Goal: Task Accomplishment & Management: Manage account settings

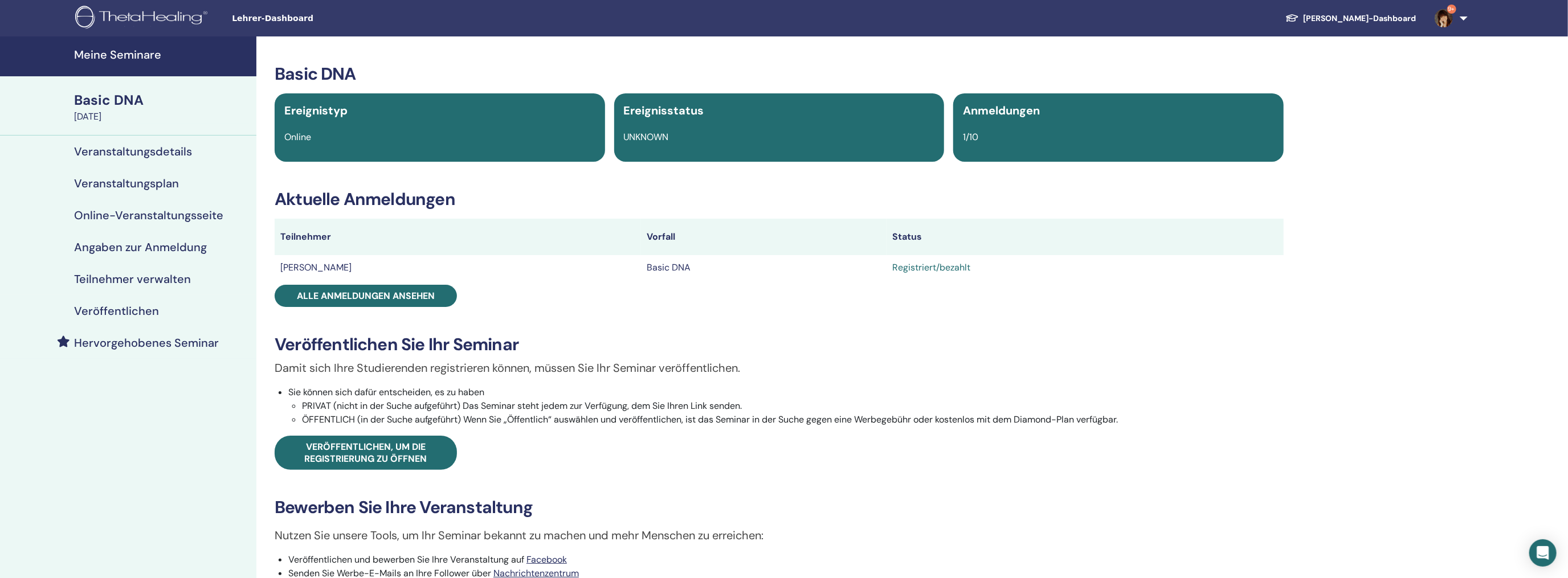
click at [127, 58] on h4 "Meine Seminare" at bounding box center [162, 54] width 175 height 14
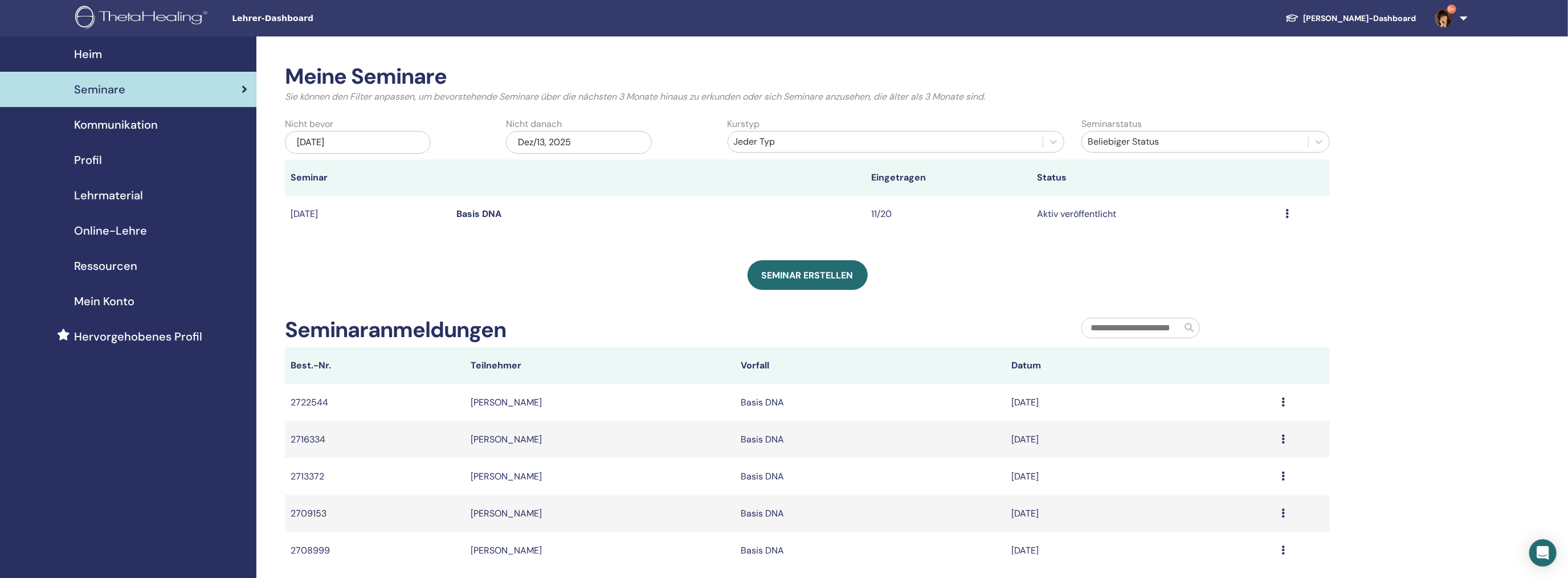
click at [1290, 213] on div "Vorschau Bearbeiten Teilnehmer Absagen" at bounding box center [1305, 214] width 39 height 14
click at [1222, 259] on link "Teilnehmer" at bounding box center [1209, 257] width 46 height 12
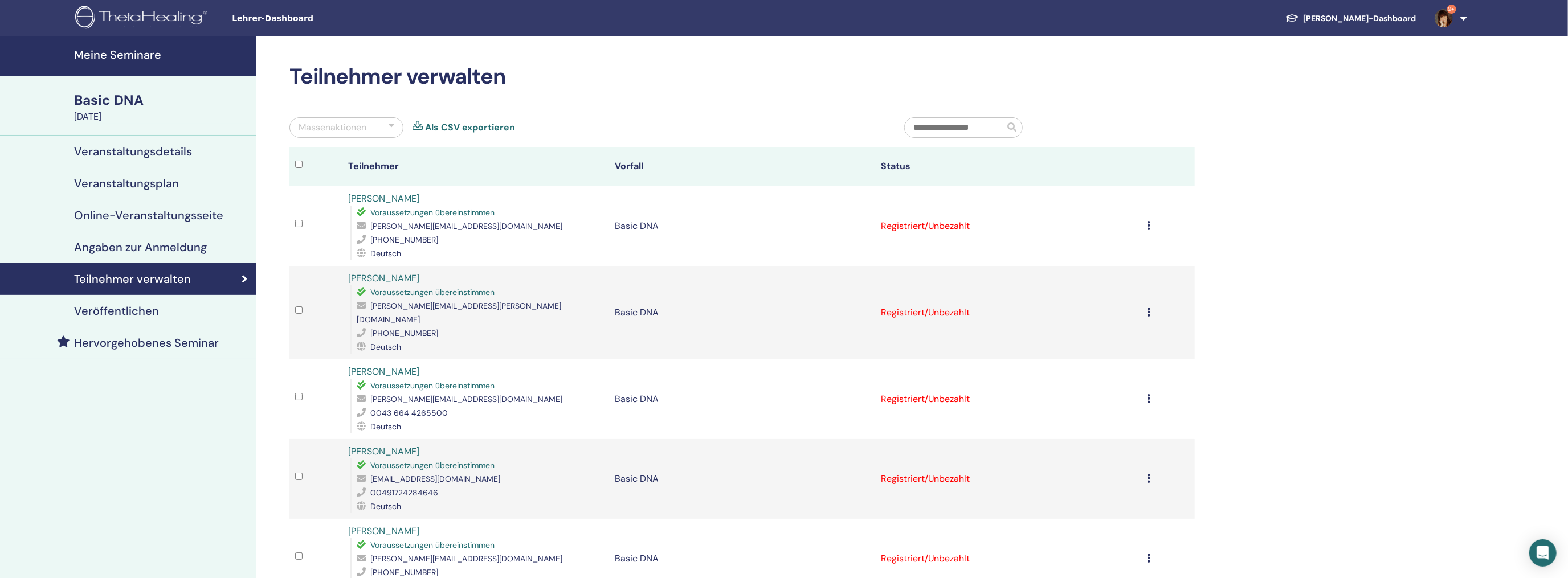
click at [1150, 222] on icon at bounding box center [1148, 226] width 4 height 9
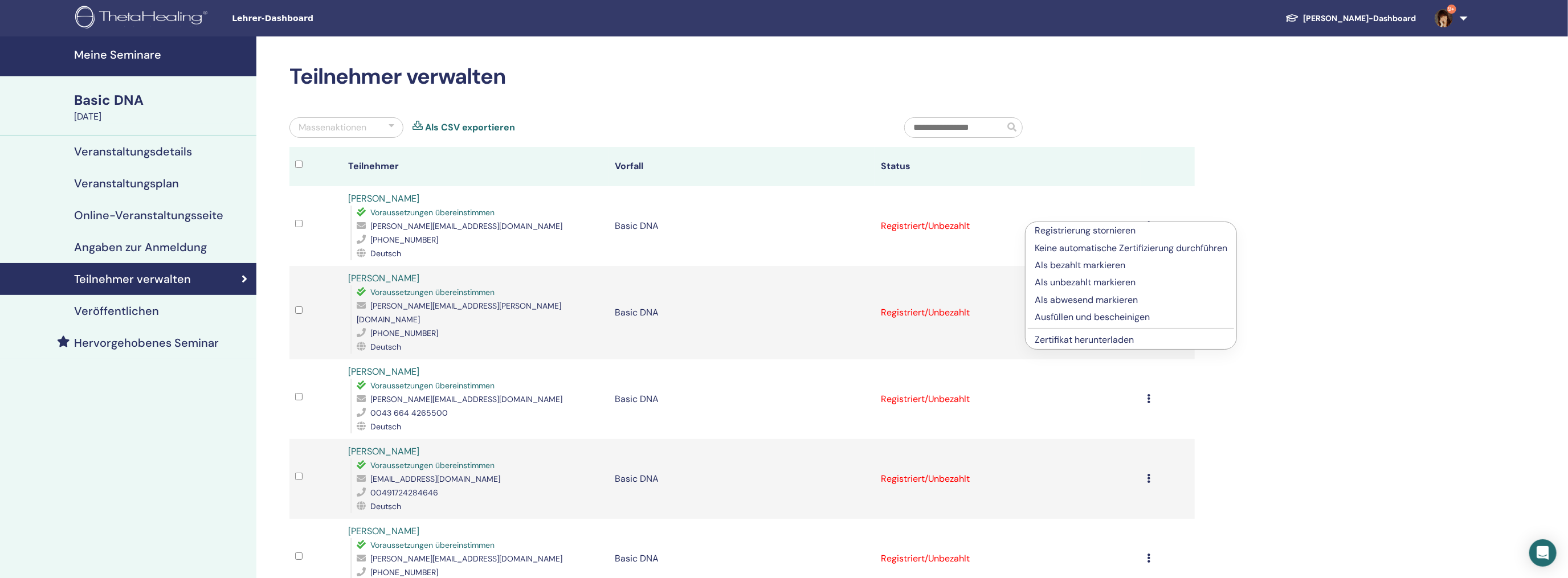
click at [1087, 263] on p "Als bezahlt markieren" at bounding box center [1131, 266] width 193 height 14
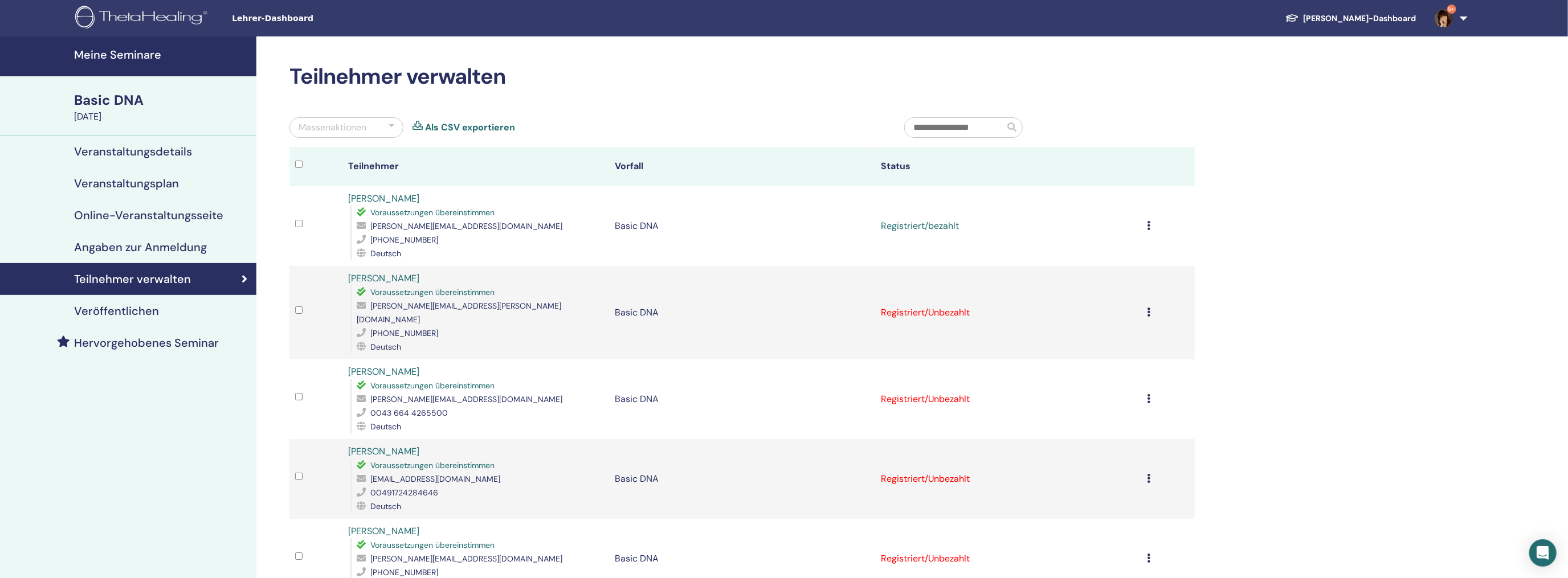
click at [1148, 308] on icon at bounding box center [1148, 312] width 4 height 9
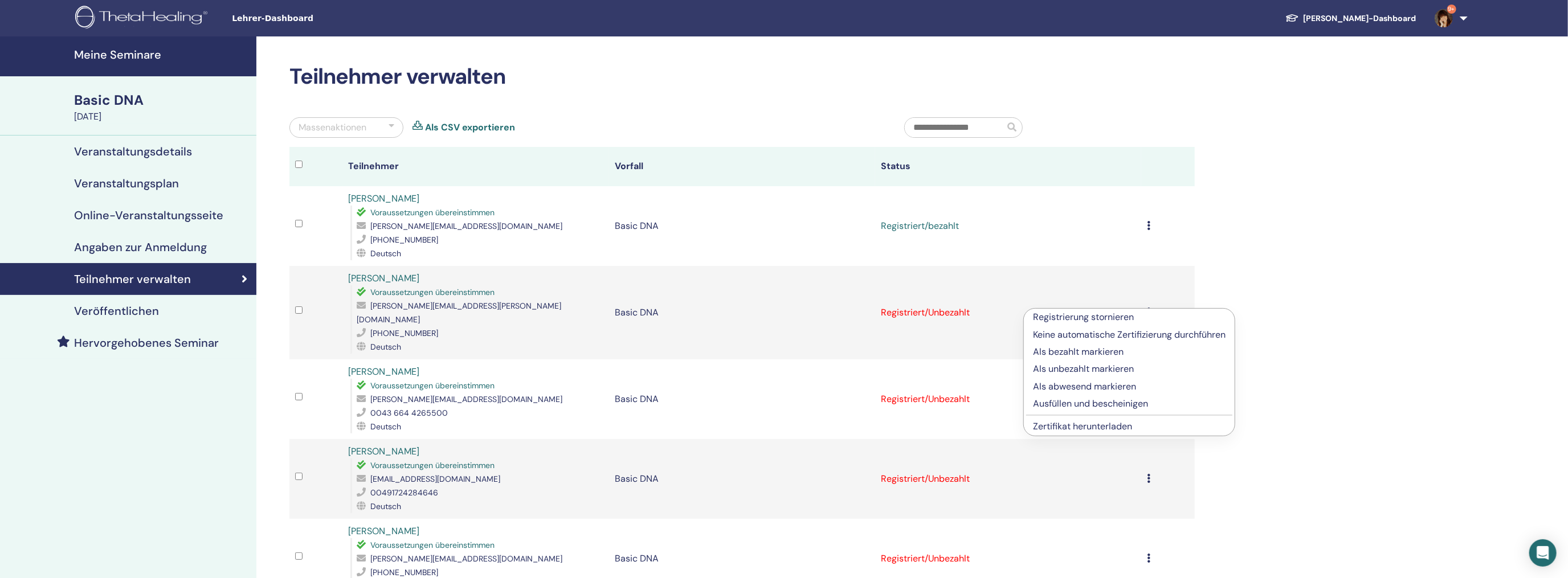
click at [1068, 346] on p "Als bezahlt markieren" at bounding box center [1129, 352] width 193 height 14
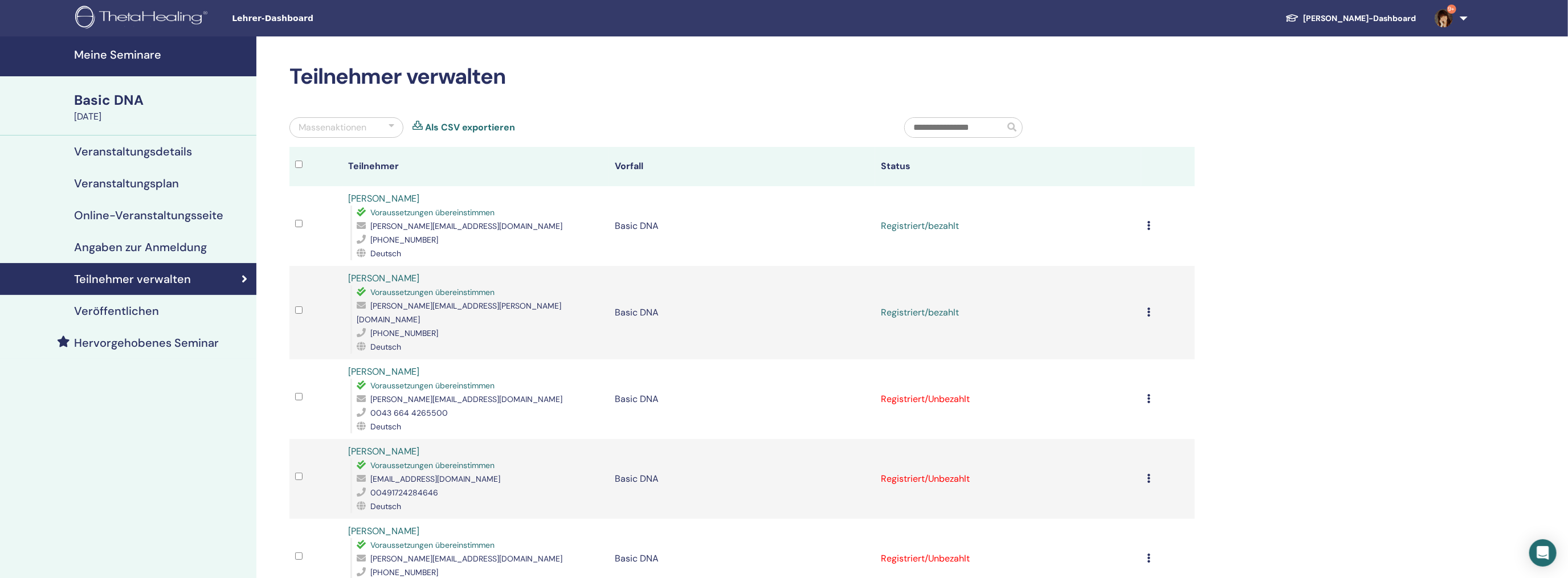
click at [1147, 384] on td "Registrierung stornieren Keine automatische Zertifizierung durchführen Als beza…" at bounding box center [1168, 399] width 53 height 80
click at [1149, 394] on icon at bounding box center [1148, 398] width 4 height 9
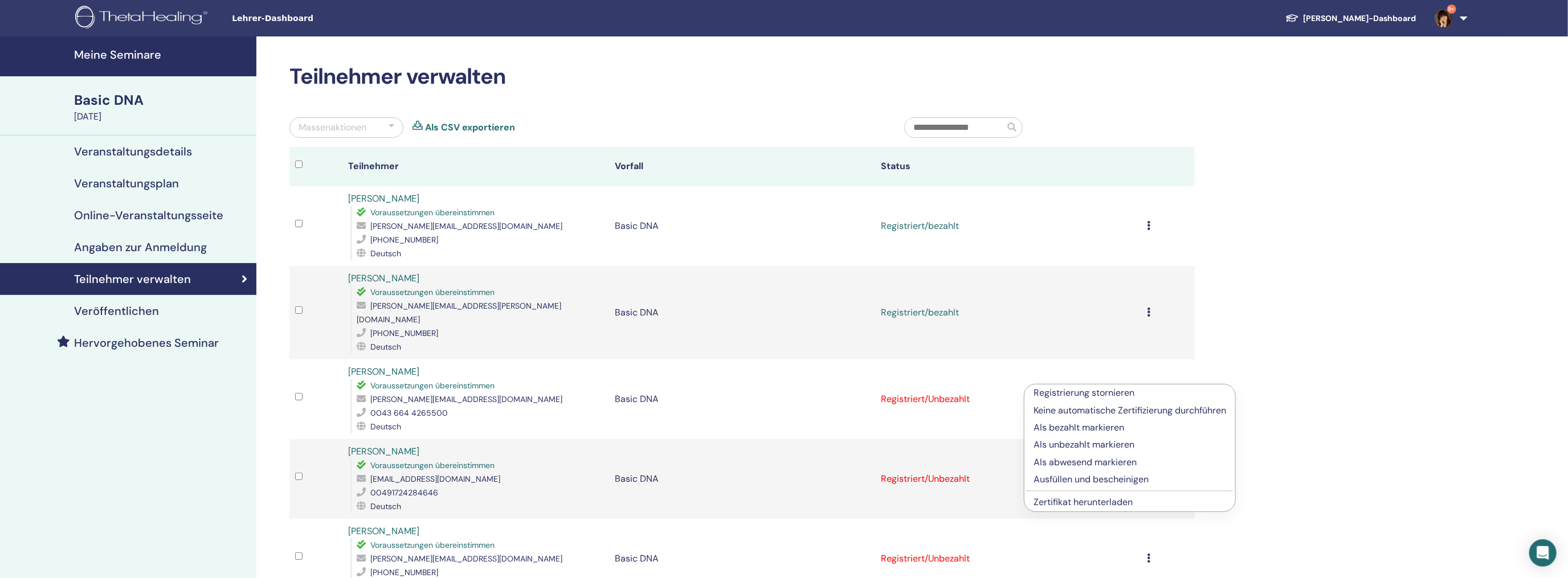
click at [1067, 423] on p "Als bezahlt markieren" at bounding box center [1129, 428] width 193 height 14
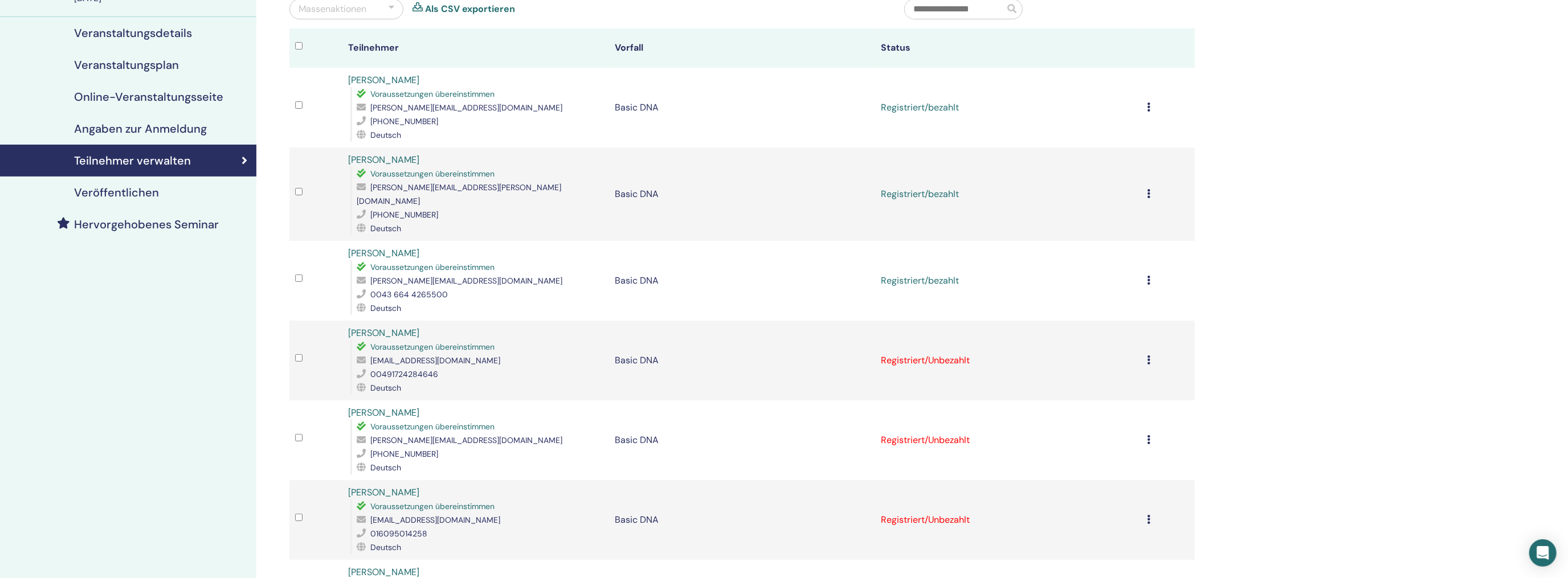
scroll to position [171, 0]
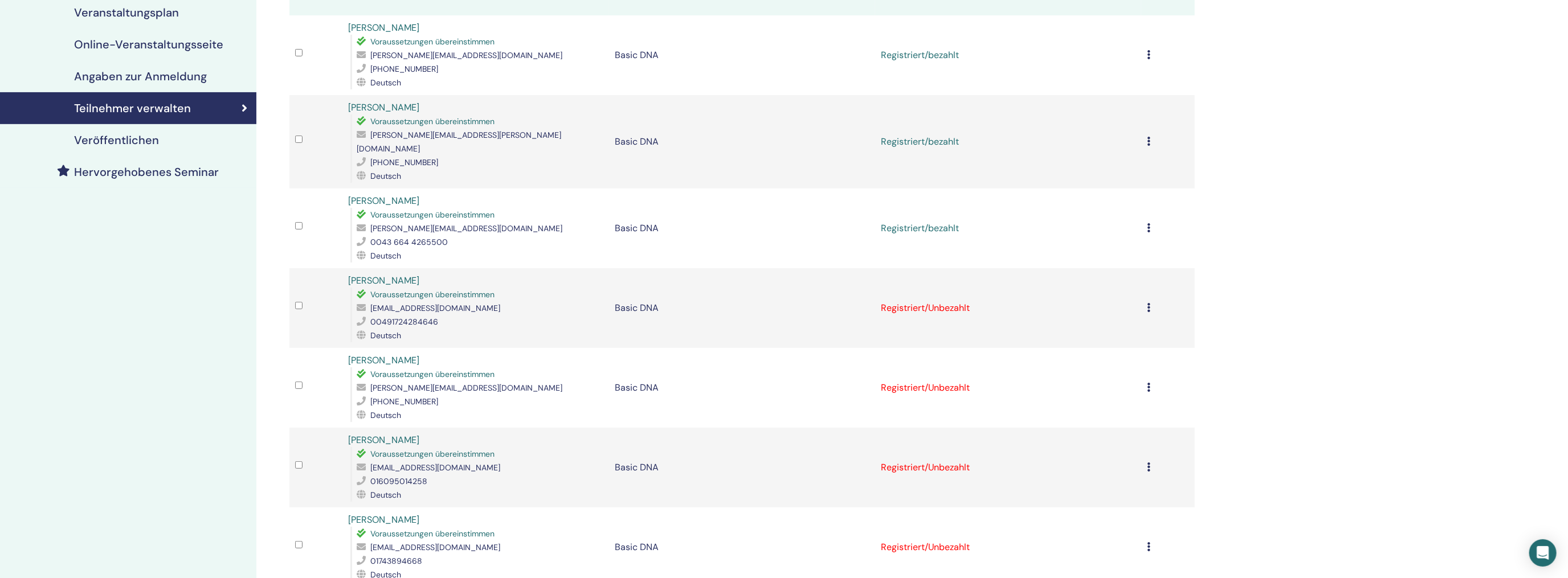
click at [1149, 303] on icon at bounding box center [1148, 308] width 4 height 9
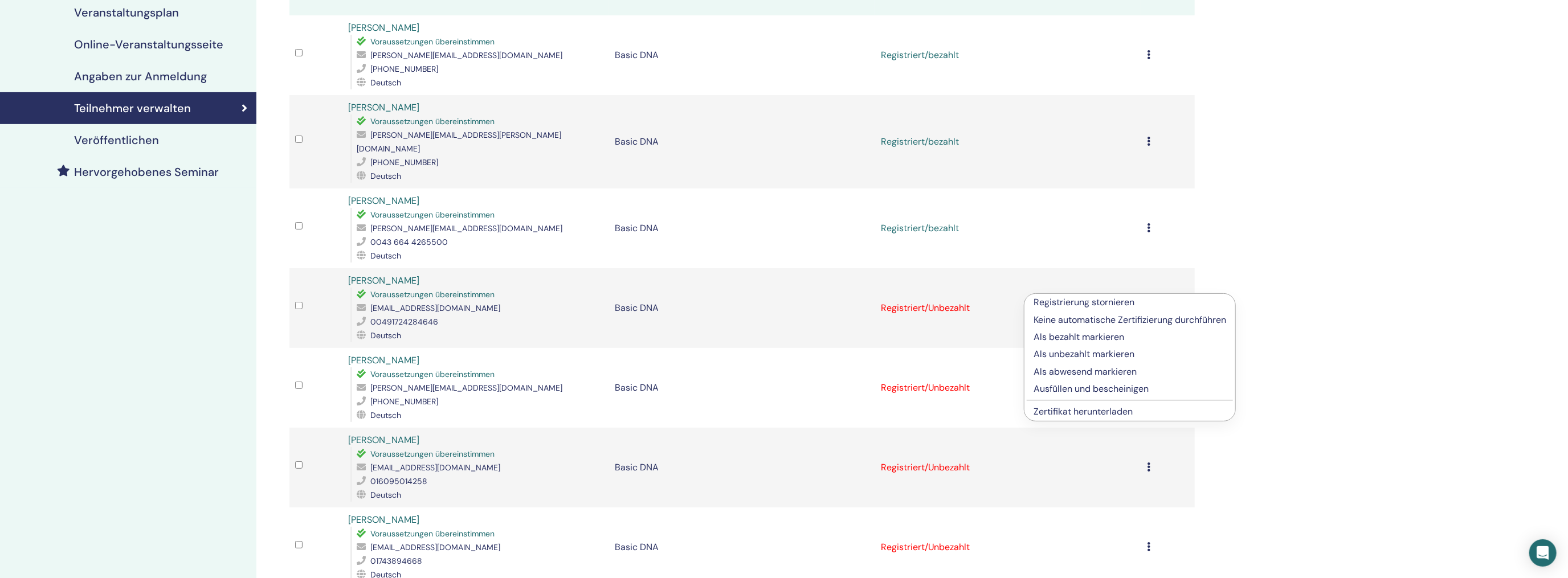
click at [1070, 334] on p "Als bezahlt markieren" at bounding box center [1129, 337] width 193 height 14
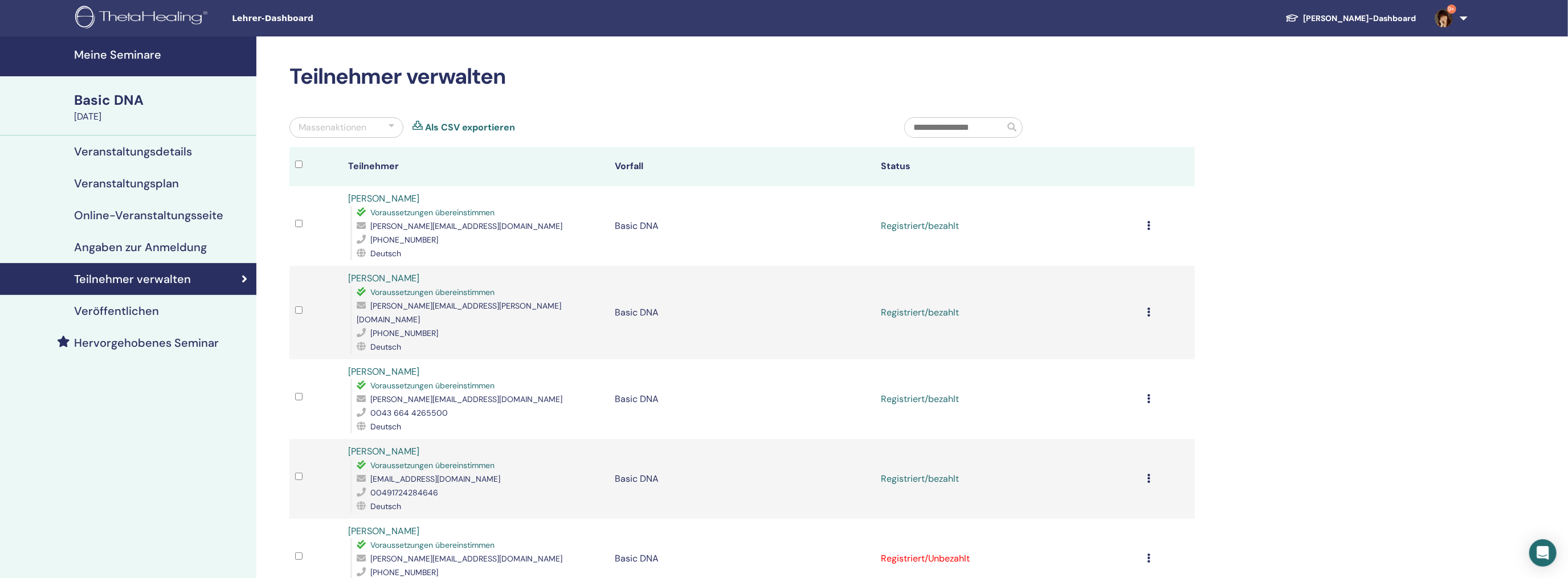
click at [1147, 543] on td "Registrierung stornieren Keine automatische Zertifizierung durchführen Als beza…" at bounding box center [1168, 559] width 53 height 80
click at [1149, 554] on icon at bounding box center [1148, 558] width 4 height 9
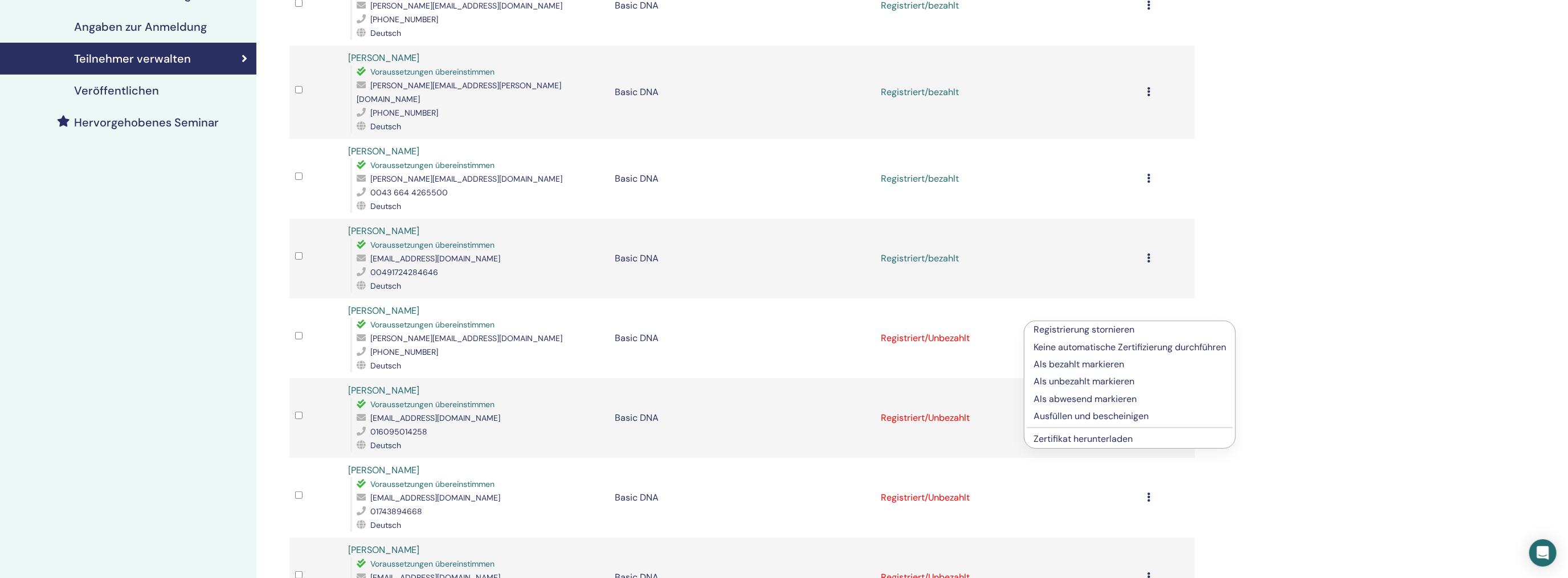
scroll to position [228, 0]
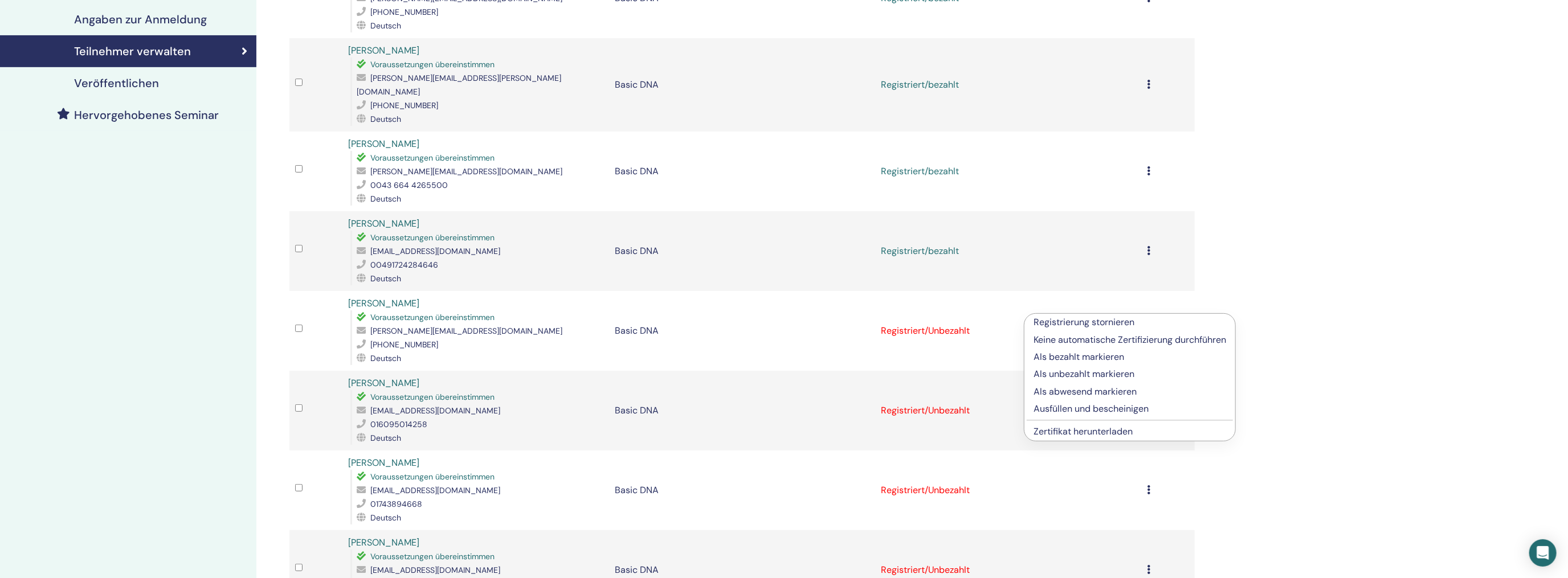
click at [1081, 361] on p "Als bezahlt markieren" at bounding box center [1129, 357] width 193 height 14
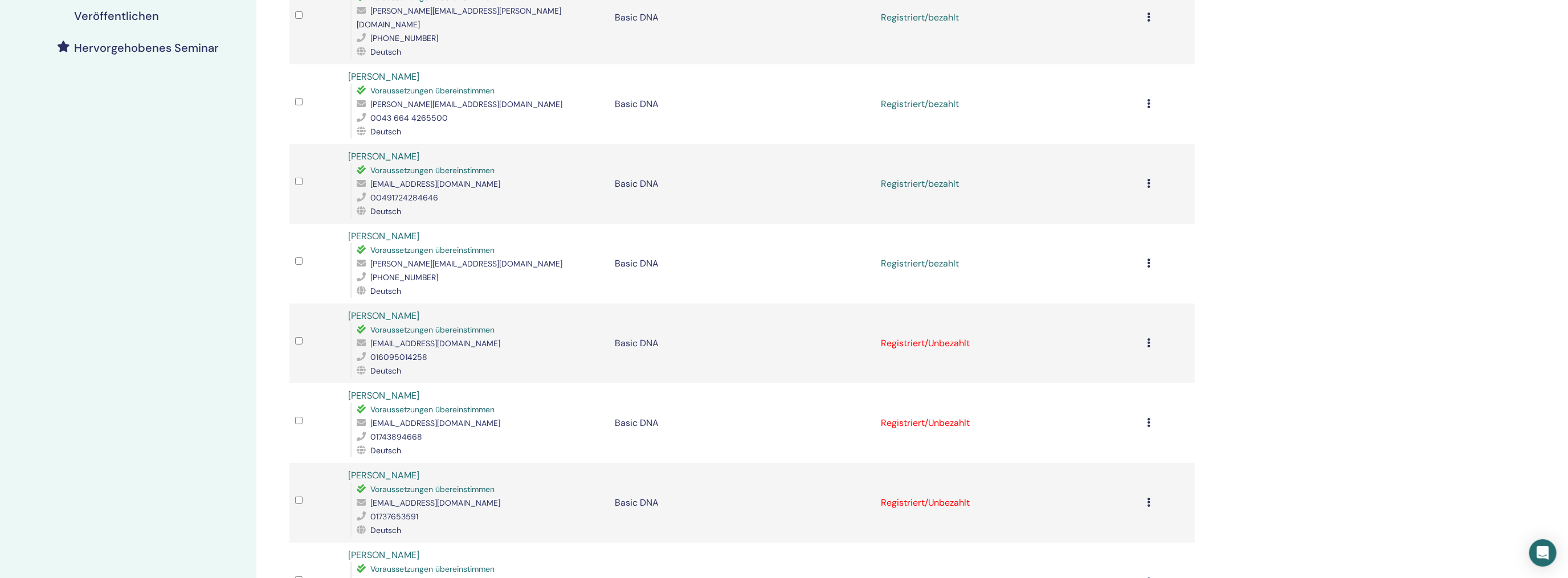
scroll to position [342, 0]
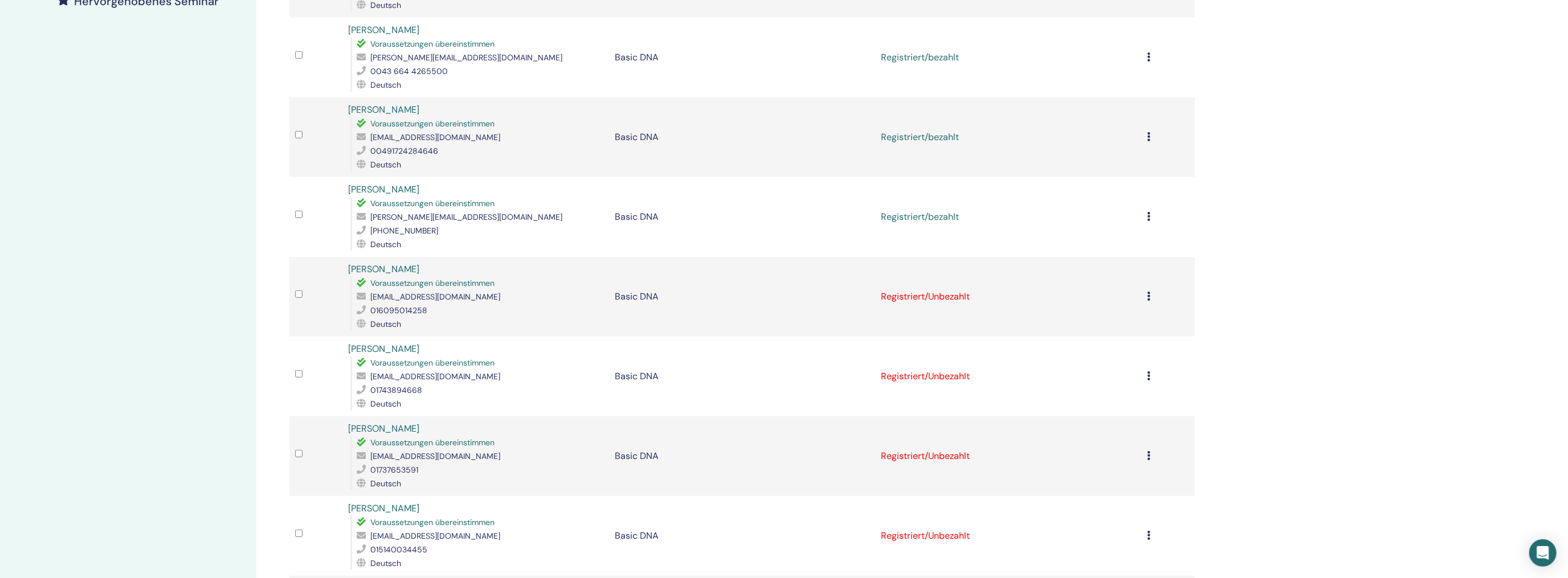
click at [1149, 291] on icon at bounding box center [1148, 296] width 4 height 9
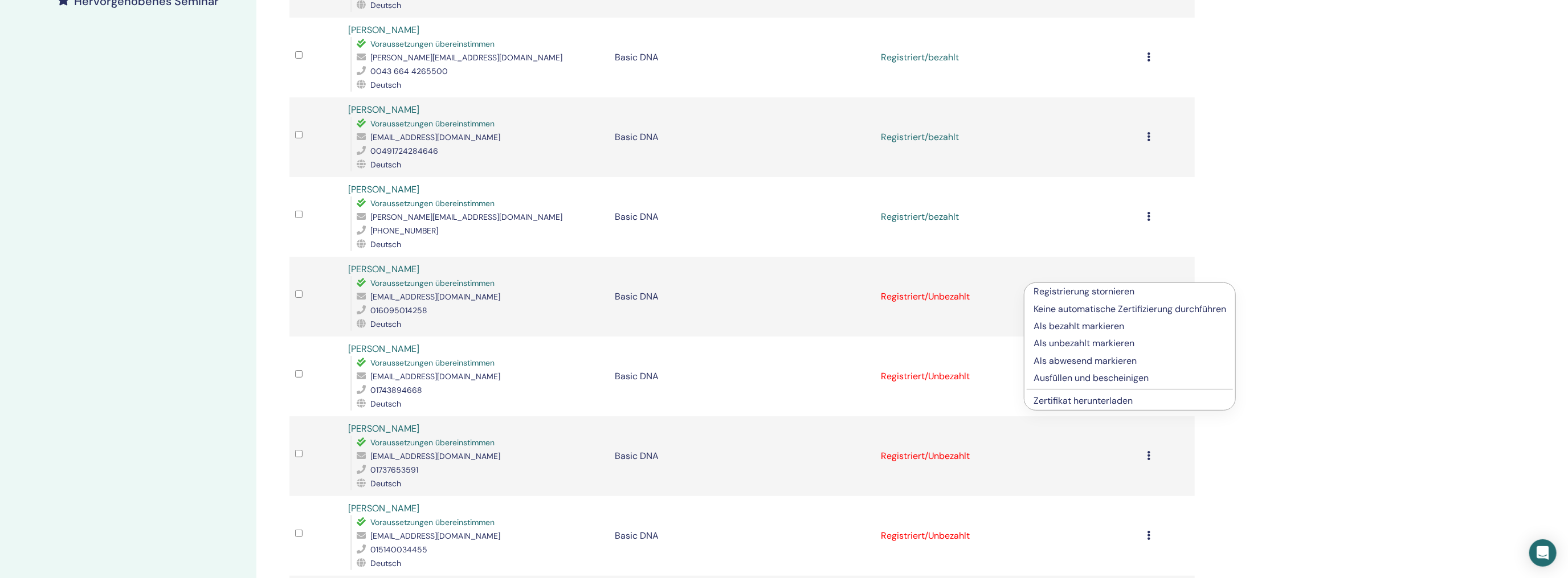
click at [1064, 325] on p "Als bezahlt markieren" at bounding box center [1129, 326] width 193 height 14
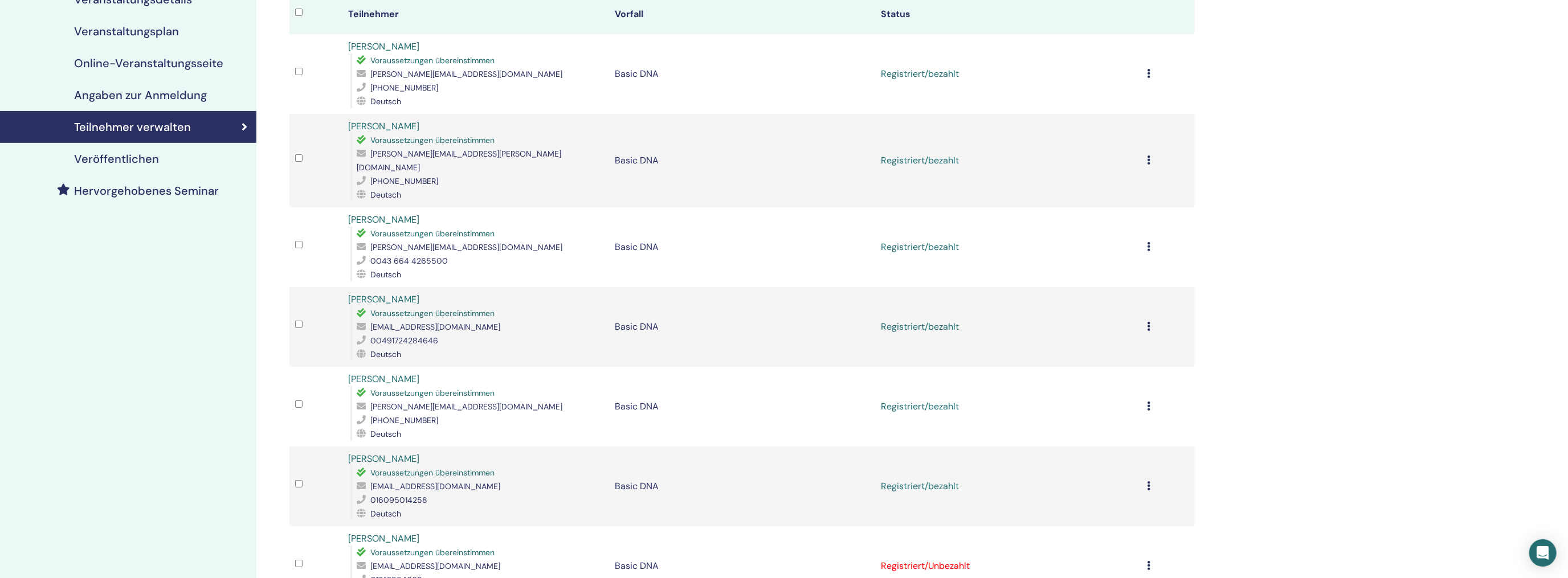
scroll to position [342, 0]
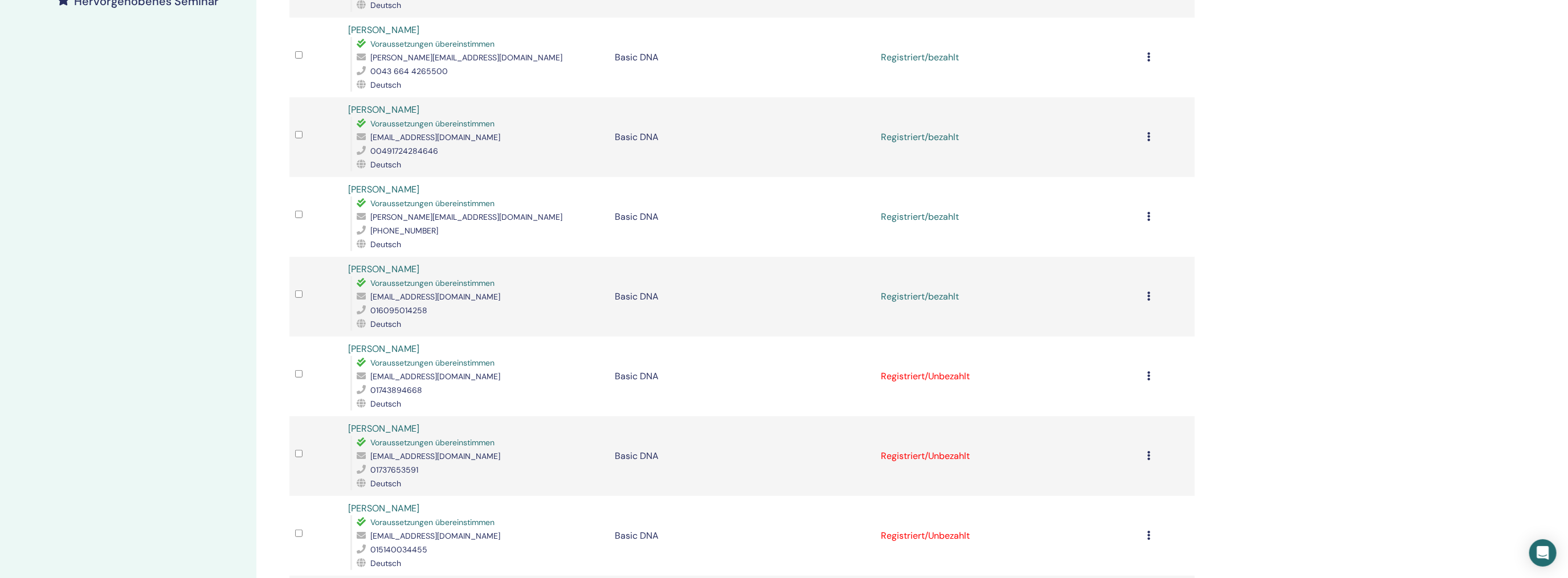
click at [1149, 371] on icon at bounding box center [1148, 376] width 4 height 9
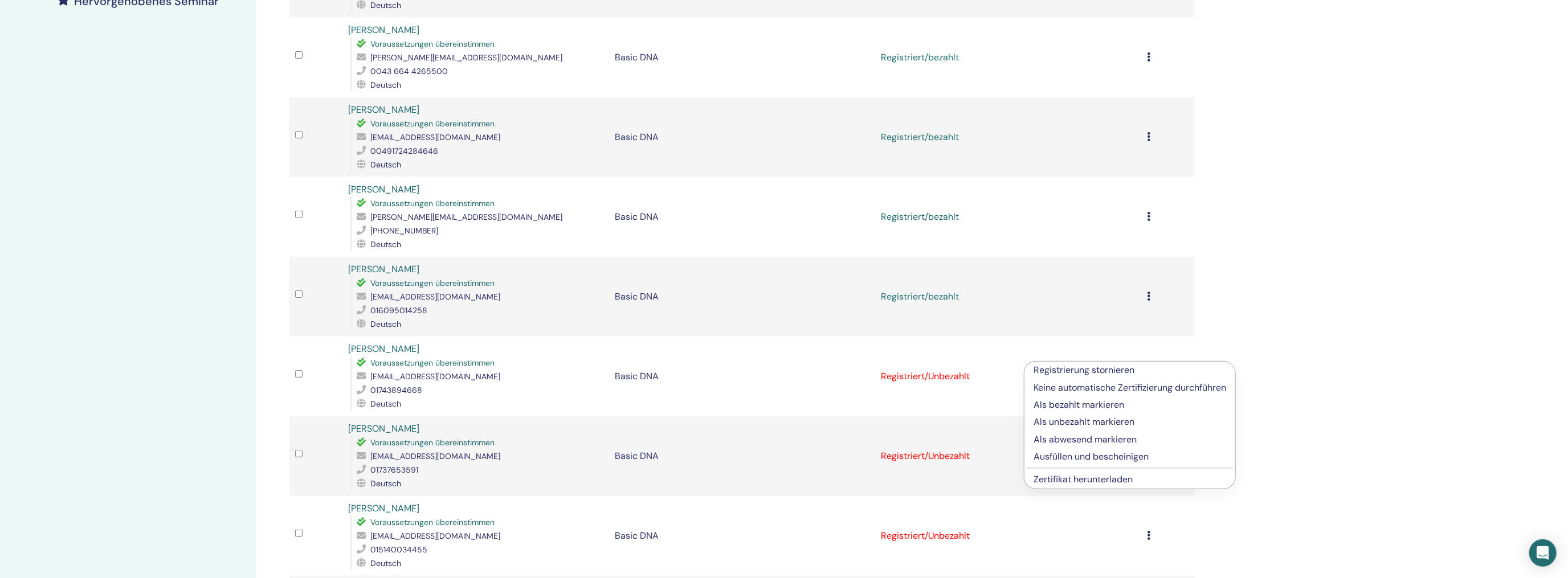
click at [1054, 407] on p "Als bezahlt markieren" at bounding box center [1129, 405] width 193 height 14
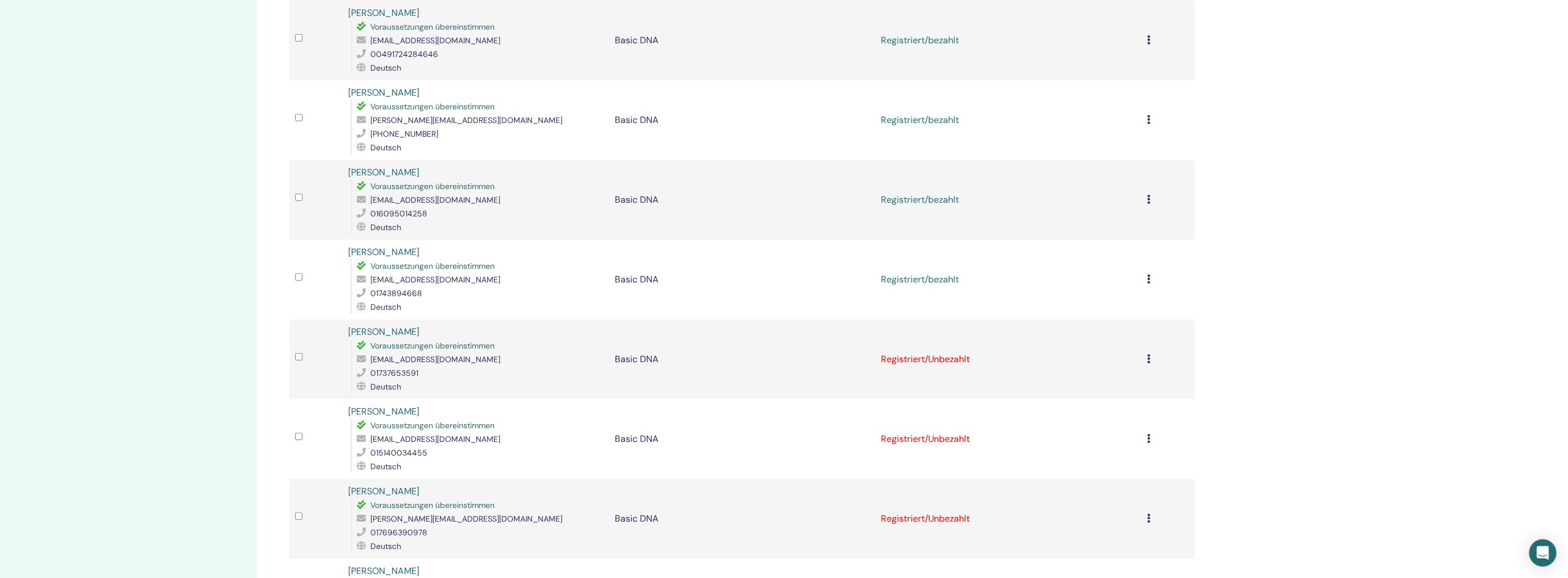
scroll to position [512, 0]
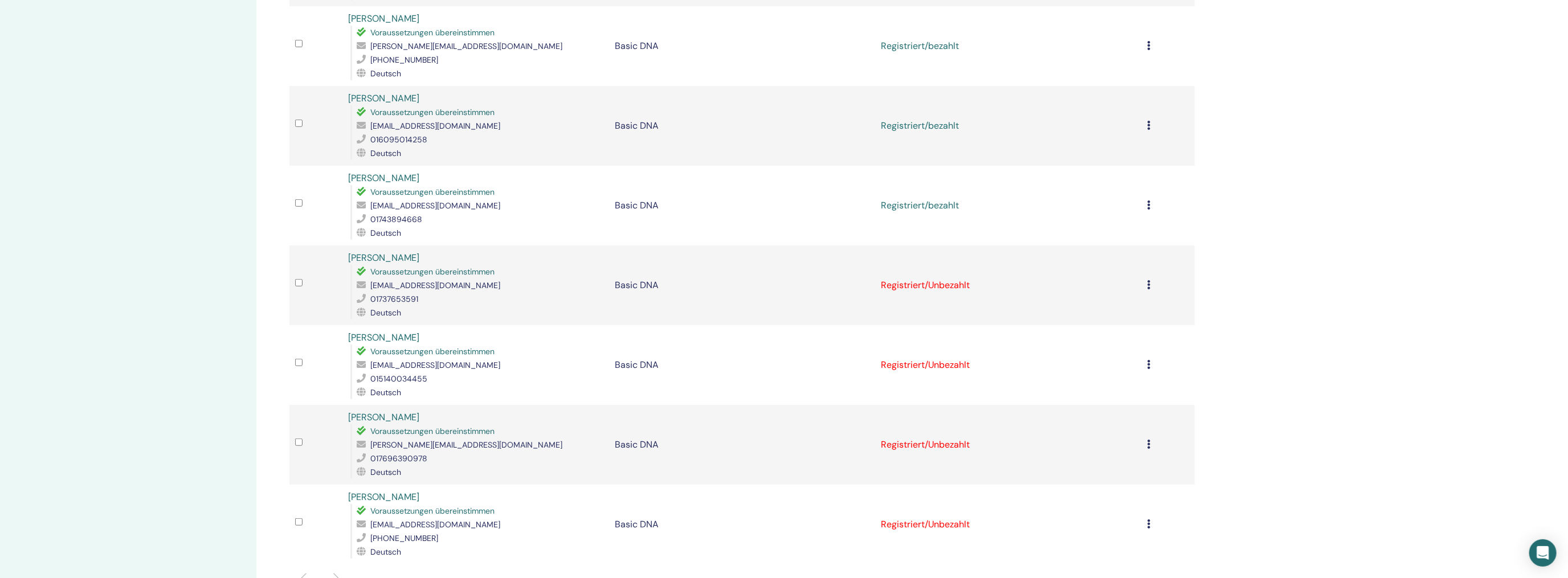
click at [1148, 280] on icon at bounding box center [1148, 284] width 4 height 9
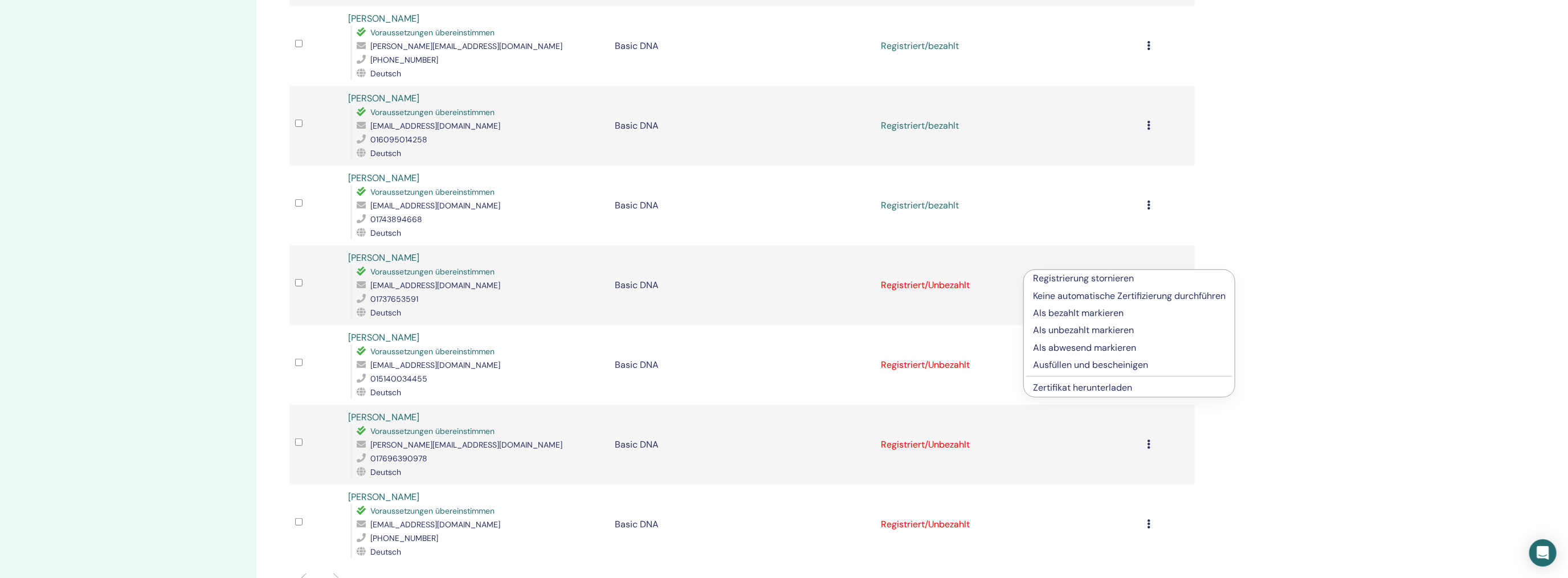
click at [1058, 316] on p "Als bezahlt markieren" at bounding box center [1129, 313] width 193 height 14
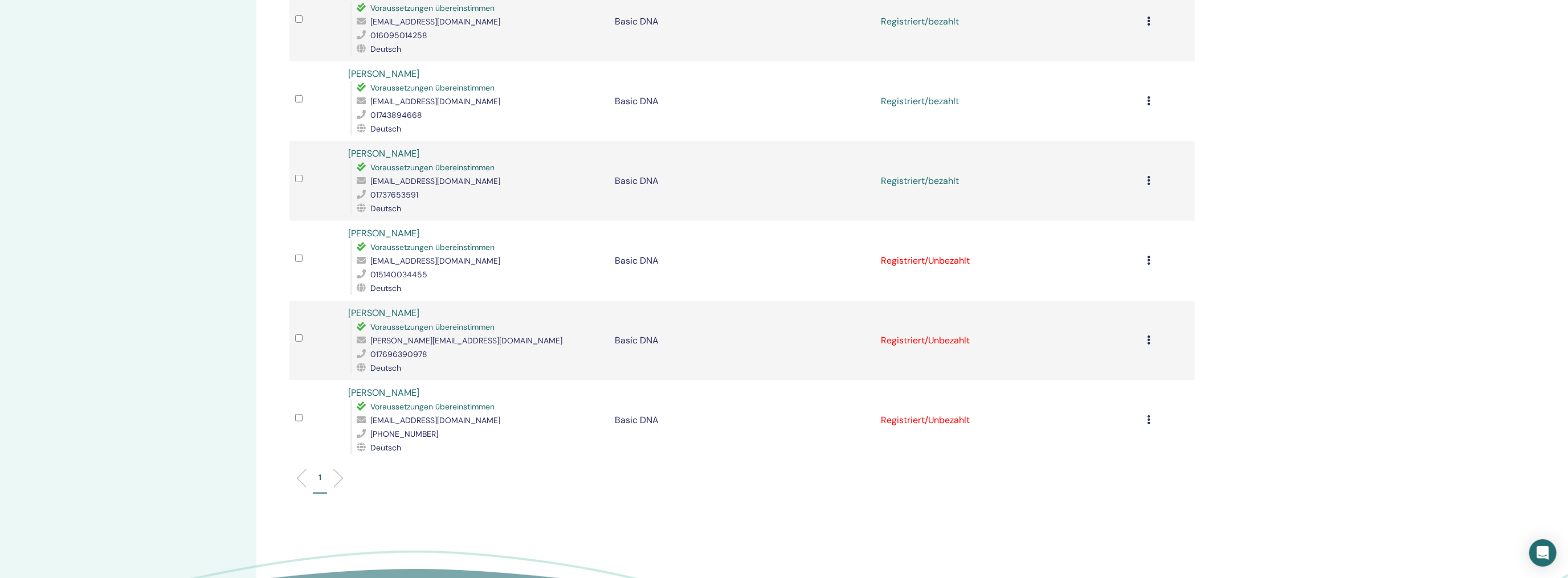
scroll to position [626, 0]
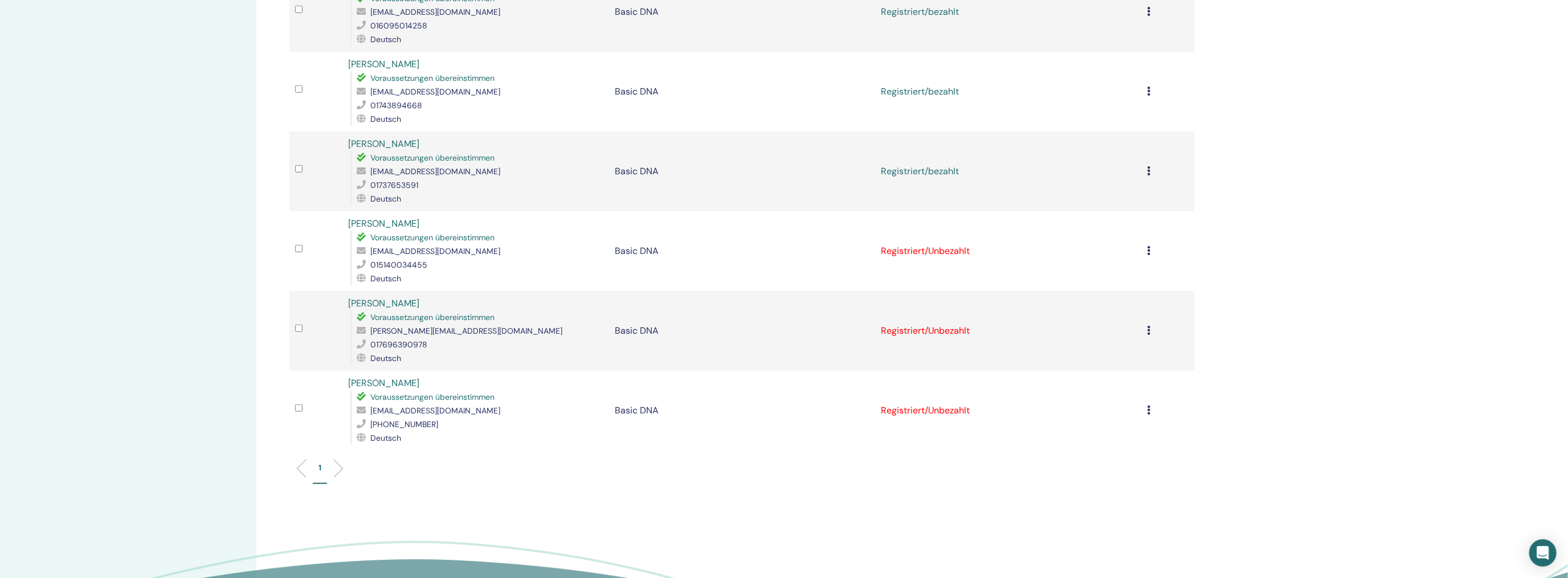
click at [1147, 324] on div "Registrierung stornieren Keine automatische Zertifizierung durchführen Als beza…" at bounding box center [1167, 331] width 42 height 14
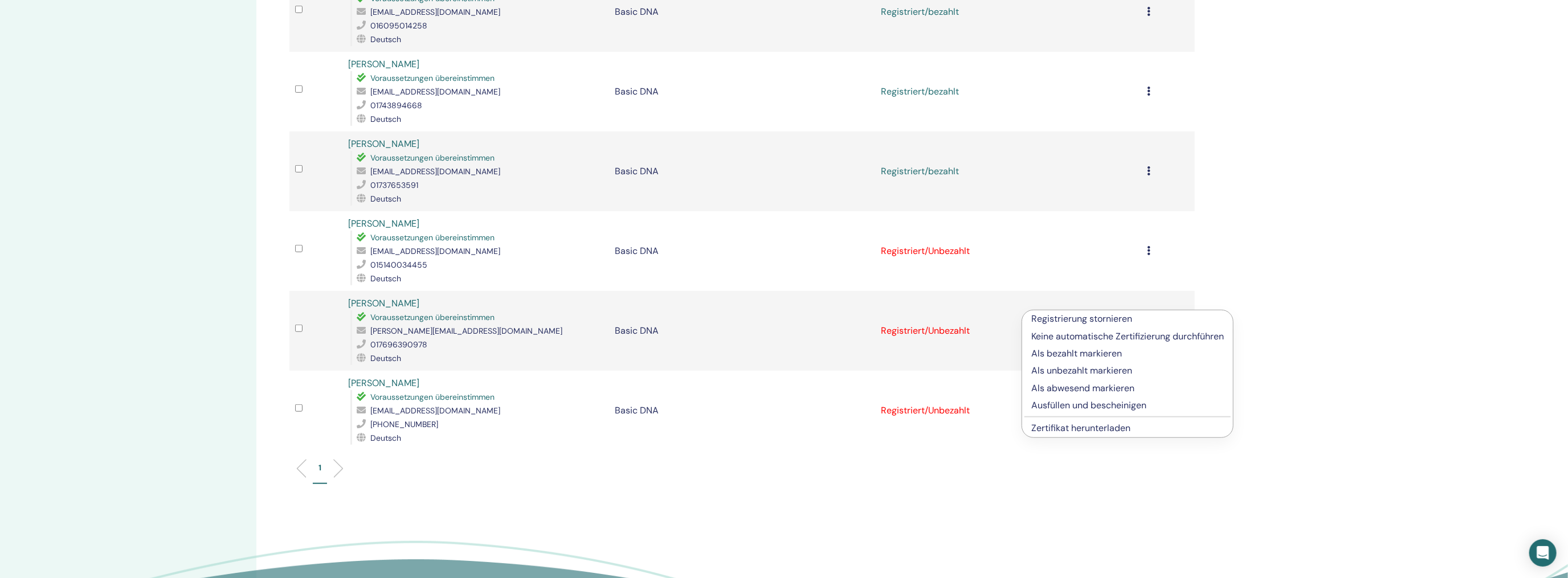
click at [1075, 352] on p "Als bezahlt markieren" at bounding box center [1127, 354] width 193 height 14
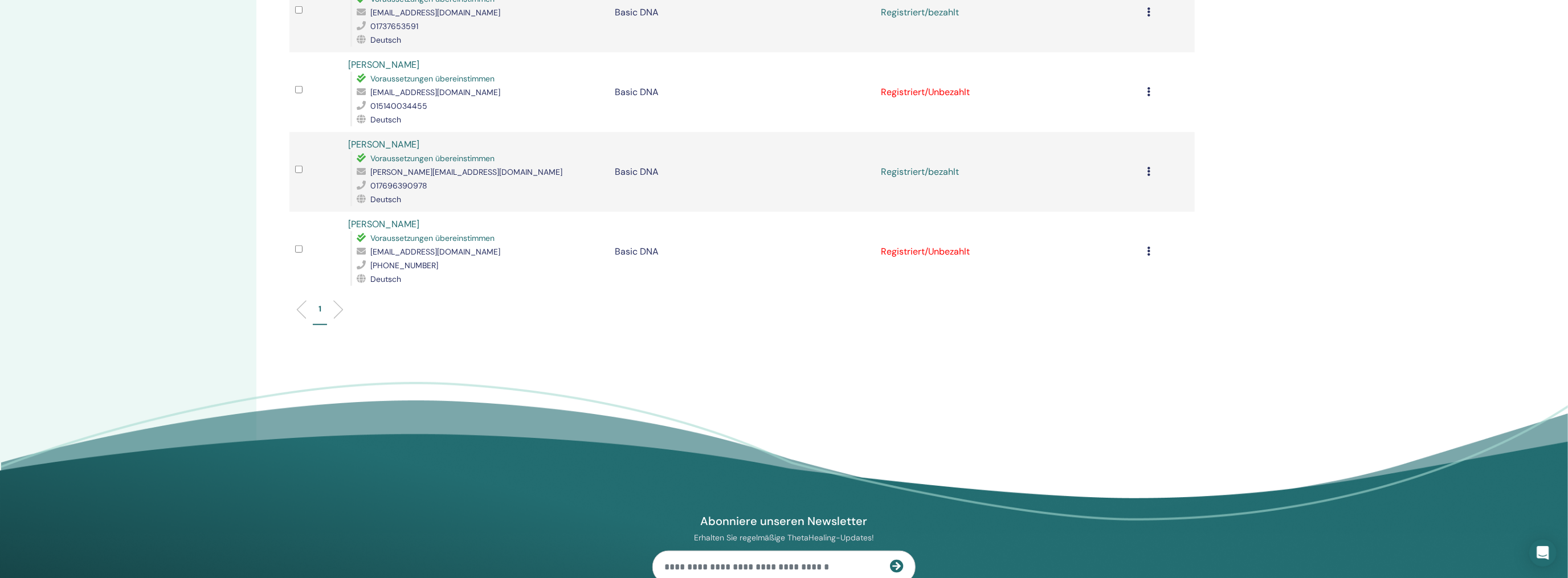
scroll to position [798, 0]
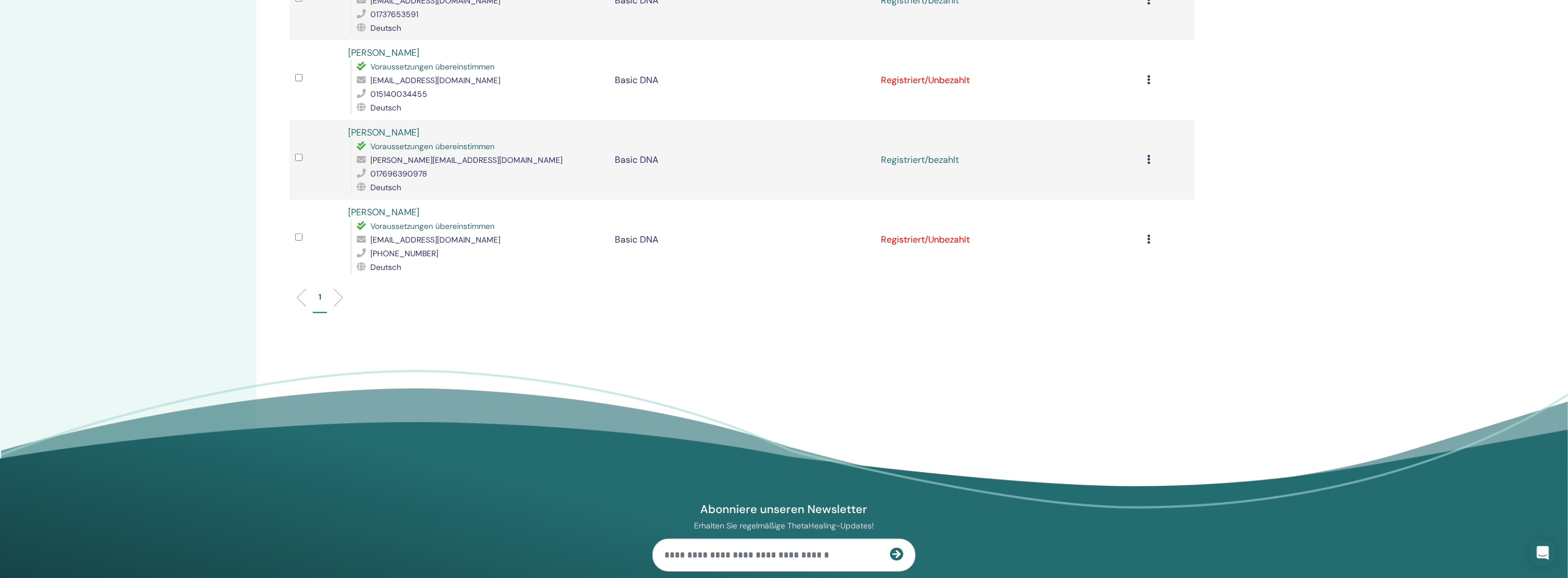
click at [1146, 222] on td "Registrierung stornieren Keine automatische Zertifizierung durchführen Als beza…" at bounding box center [1168, 240] width 53 height 80
click at [1148, 235] on icon at bounding box center [1148, 239] width 4 height 9
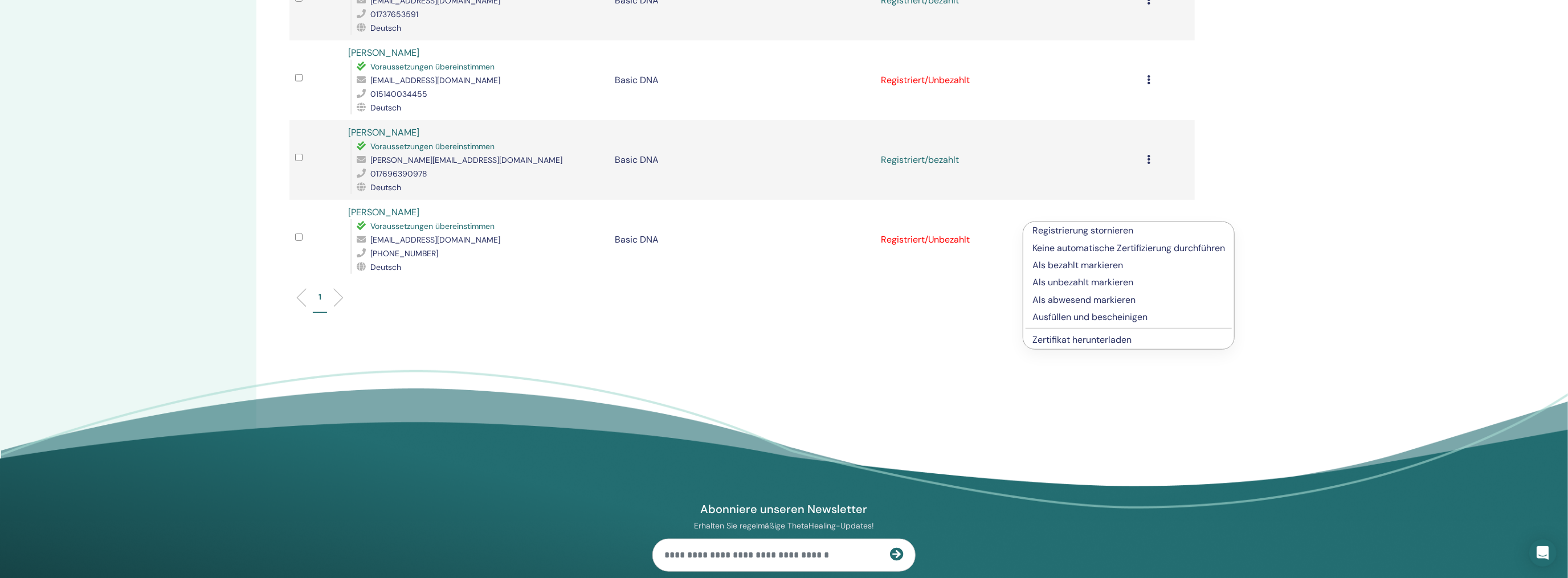
click at [1077, 266] on p "Als bezahlt markieren" at bounding box center [1129, 266] width 193 height 14
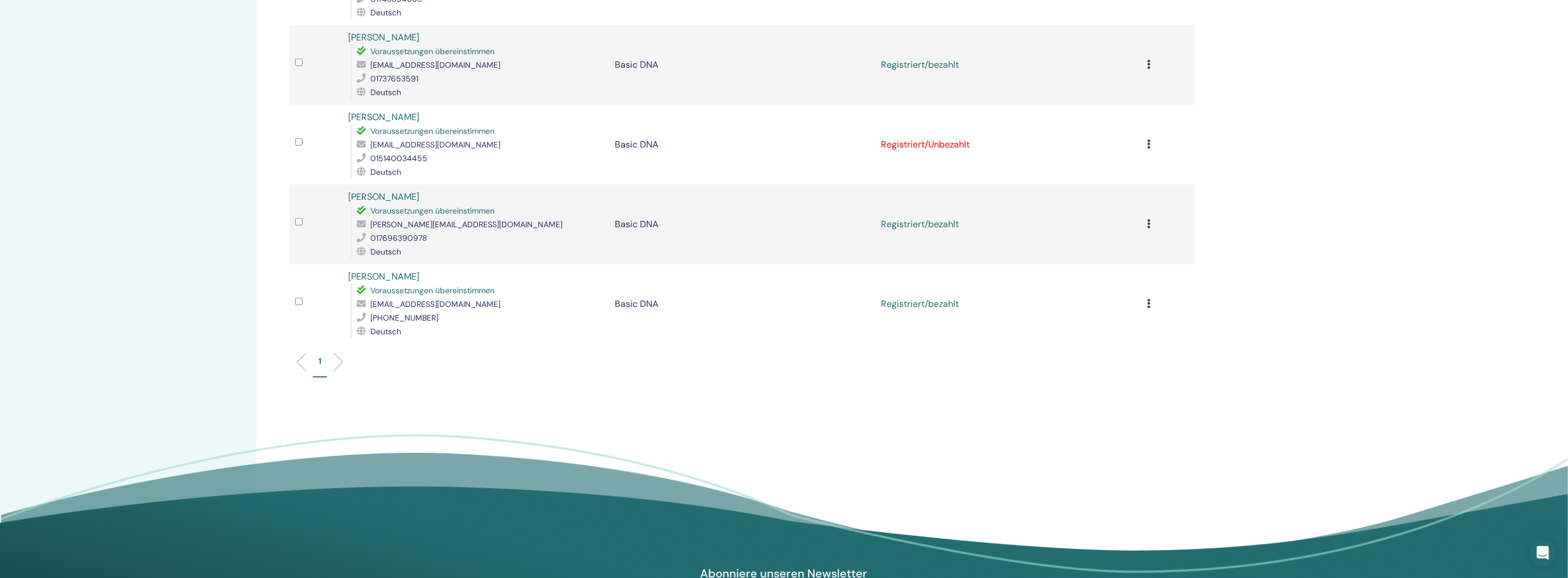
scroll to position [798, 0]
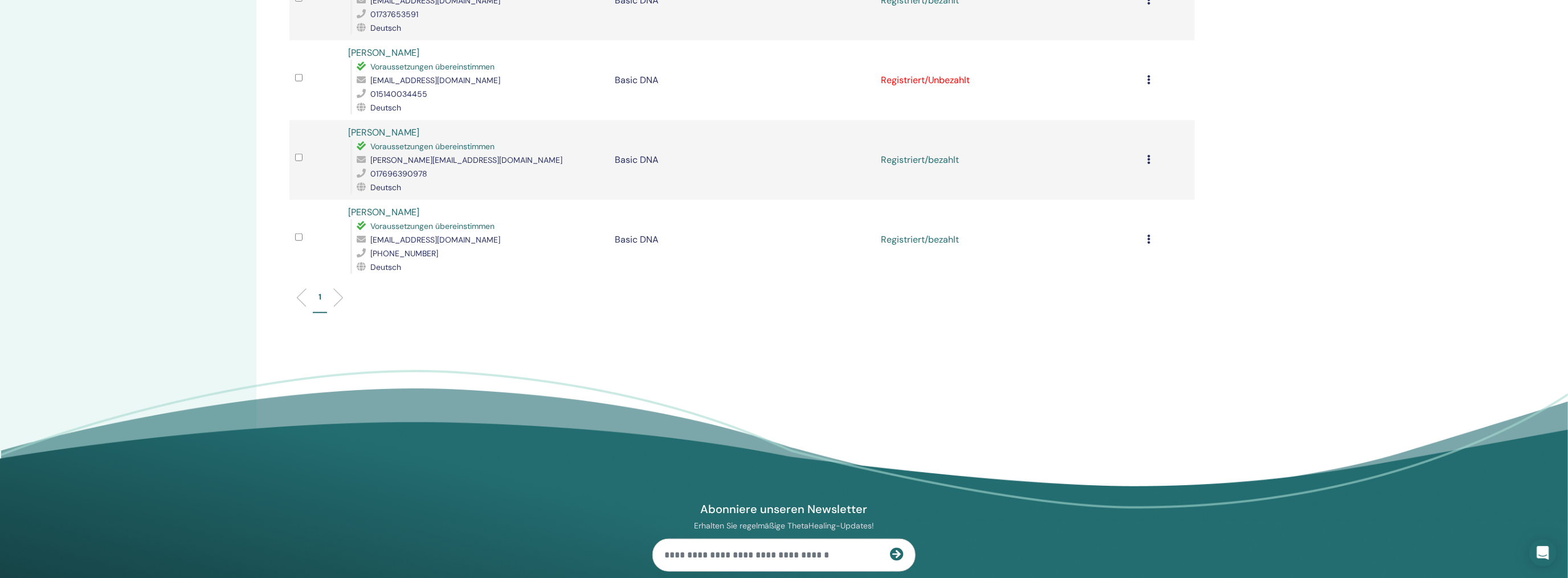
click at [1149, 75] on icon at bounding box center [1148, 80] width 4 height 9
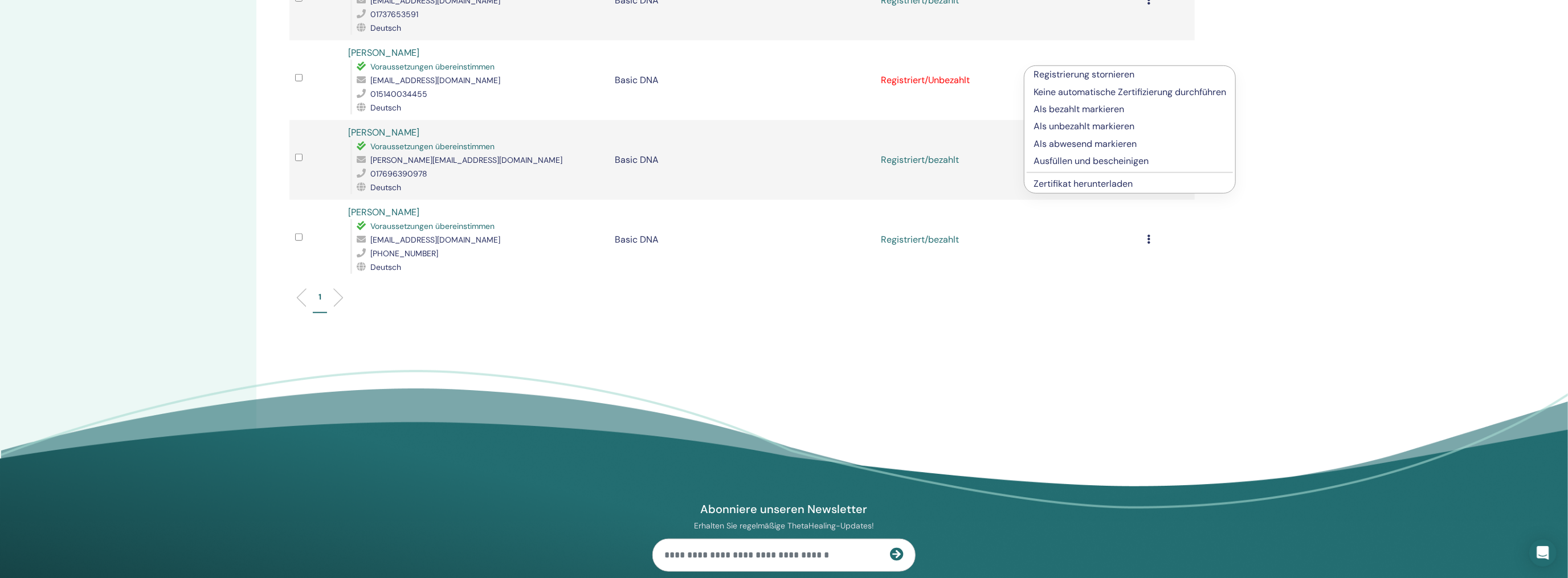
click at [1062, 106] on p "Als bezahlt markieren" at bounding box center [1129, 109] width 193 height 14
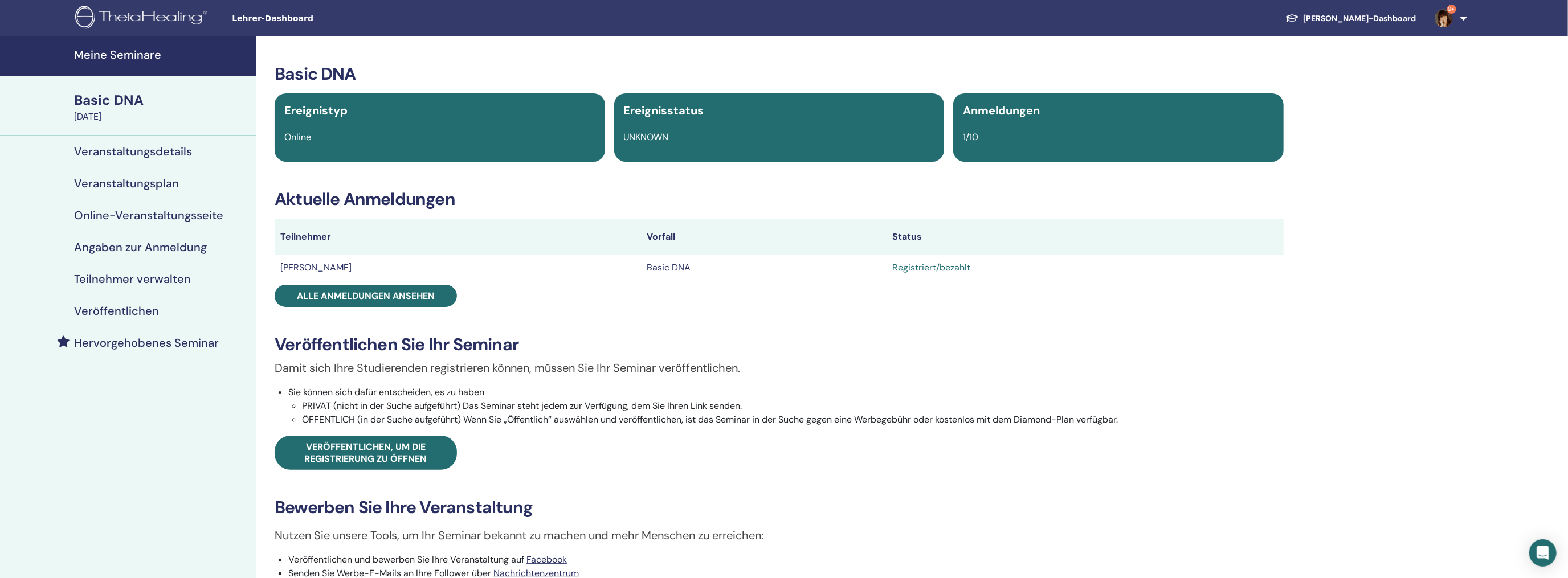
click at [101, 56] on h4 "Meine Seminare" at bounding box center [162, 54] width 175 height 14
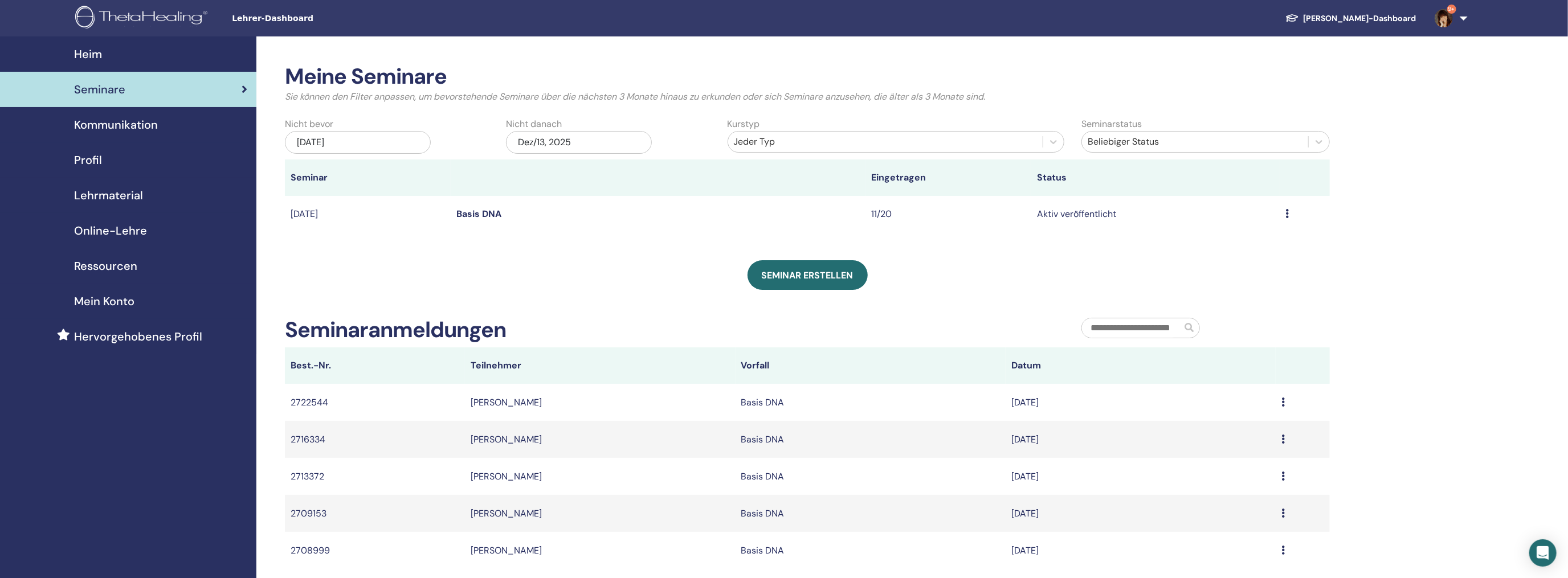
click at [1286, 214] on icon at bounding box center [1287, 214] width 4 height 9
click at [1201, 238] on link "Bearbeiten" at bounding box center [1204, 240] width 46 height 12
click at [1290, 213] on div "Vorschau Bearbeiten Teilnehmer Absagen" at bounding box center [1305, 214] width 39 height 14
click at [1215, 257] on link "Teilnehmer" at bounding box center [1209, 256] width 46 height 12
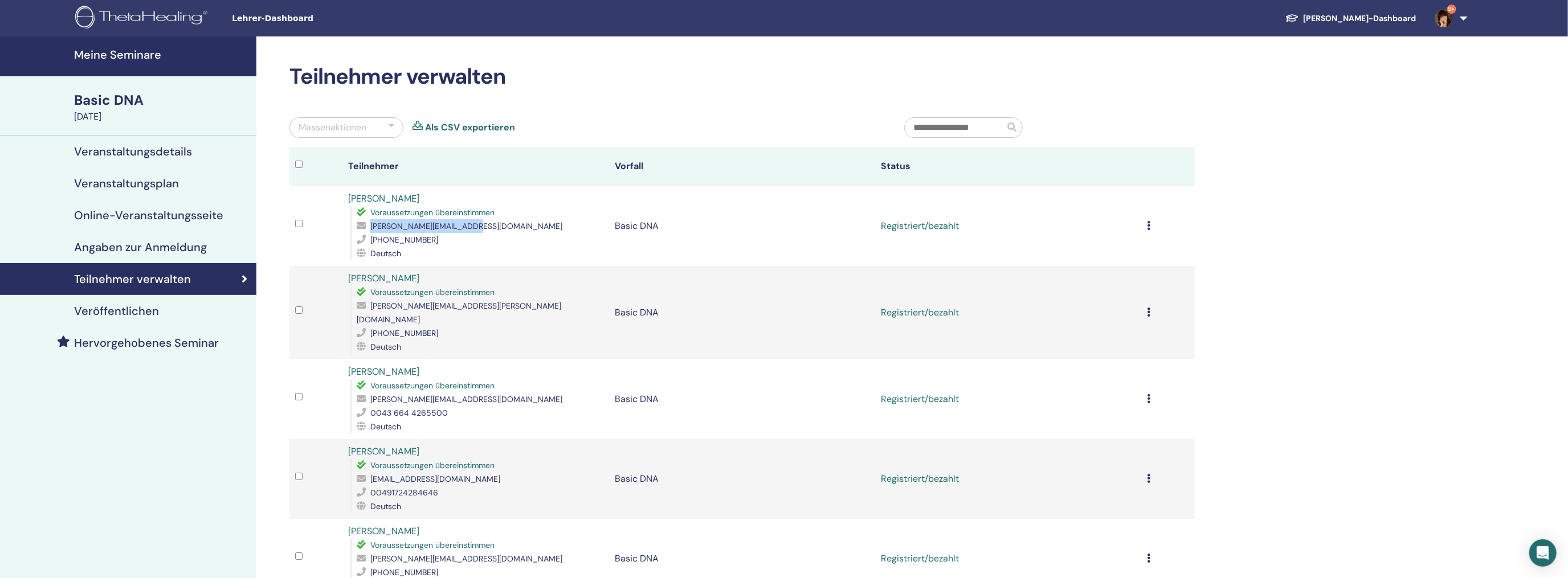
drag, startPoint x: 477, startPoint y: 225, endPoint x: 371, endPoint y: 231, distance: 106.2
click at [371, 231] on div "[PERSON_NAME][EMAIL_ADDRESS][DOMAIN_NAME]" at bounding box center [479, 226] width 246 height 14
copy span "[PERSON_NAME][EMAIL_ADDRESS][DOMAIN_NAME]"
drag, startPoint x: 449, startPoint y: 306, endPoint x: 366, endPoint y: 307, distance: 83.0
click at [366, 307] on div "[PERSON_NAME][EMAIL_ADDRESS][PERSON_NAME][DOMAIN_NAME]" at bounding box center [479, 312] width 246 height 27
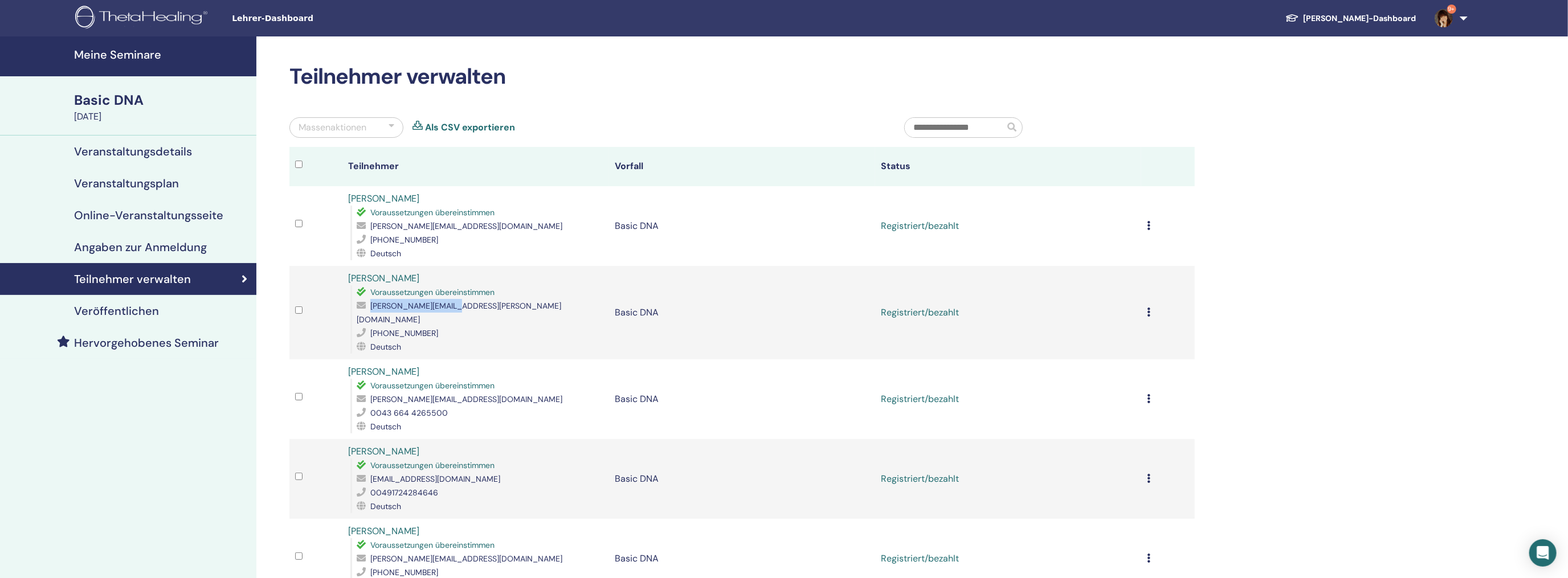
copy div "[PERSON_NAME][EMAIL_ADDRESS][PERSON_NAME][DOMAIN_NAME]"
